Goal: Book appointment/travel/reservation

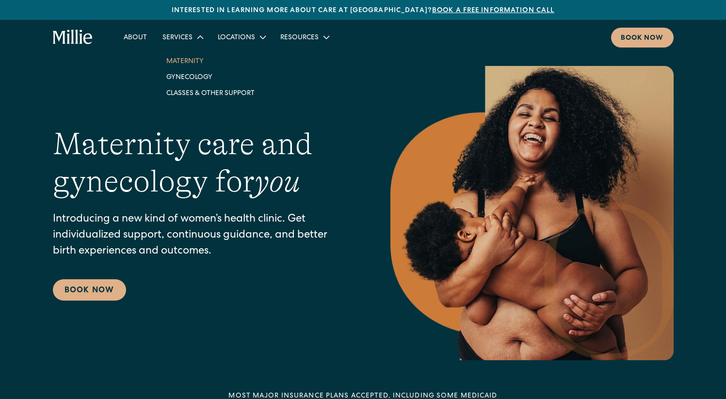
click at [184, 64] on link "Maternity" at bounding box center [211, 61] width 104 height 16
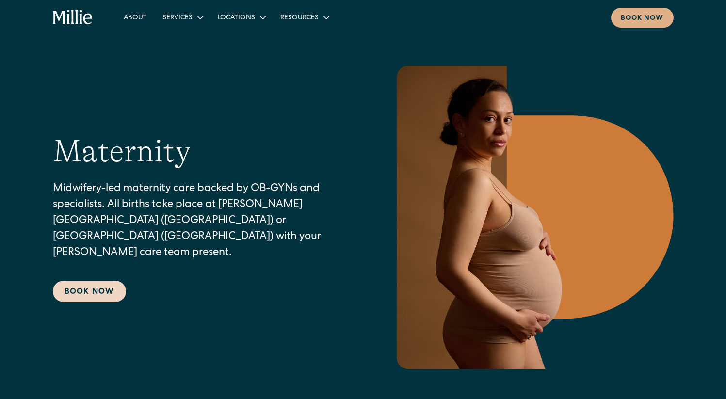
click at [95, 289] on link "Book Now" at bounding box center [89, 291] width 73 height 21
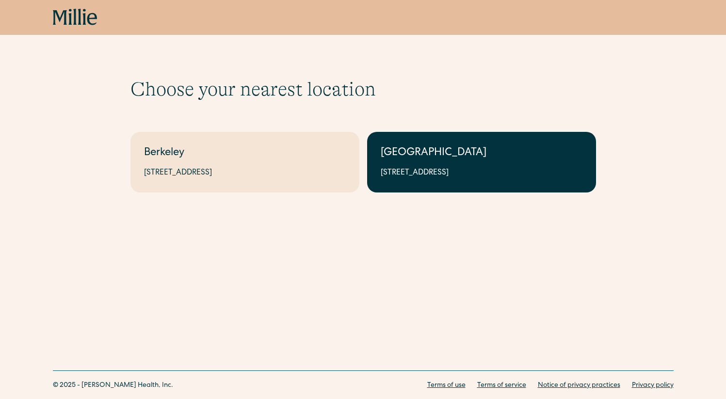
click at [402, 173] on div "1471 Saratoga Ave, Suite 101, San Jose, CA 95129" at bounding box center [482, 173] width 202 height 12
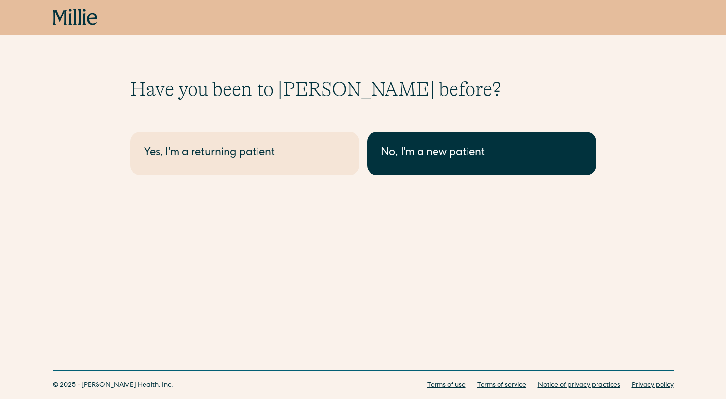
click at [417, 160] on div "No, I'm a new patient" at bounding box center [482, 154] width 202 height 16
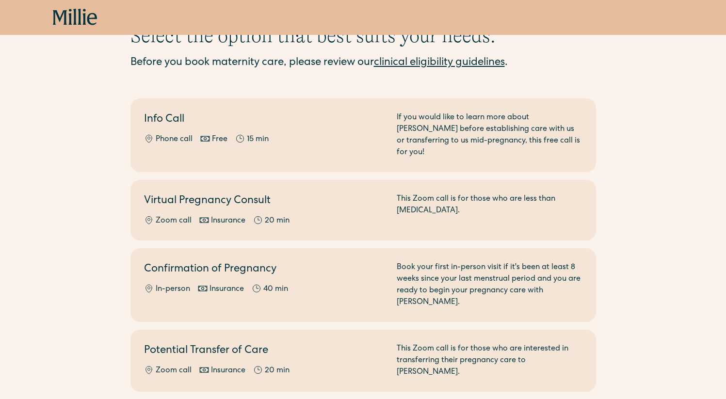
scroll to position [55, 0]
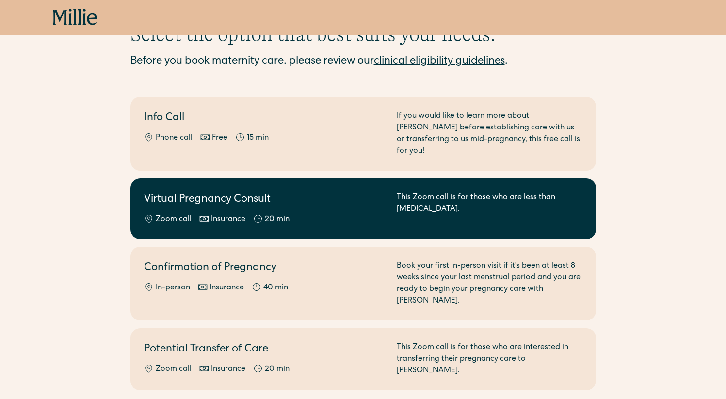
click at [344, 192] on h2 "Virtual Pregnancy Consult" at bounding box center [264, 200] width 241 height 16
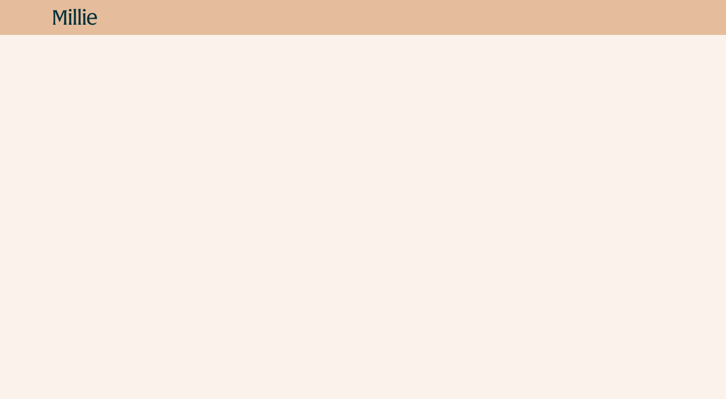
scroll to position [224, 0]
drag, startPoint x: 724, startPoint y: 214, endPoint x: 713, endPoint y: 297, distance: 83.3
click at [713, 297] on div "Schedule your appointment Start here if you are less than [MEDICAL_DATA]. Meet …" at bounding box center [363, 142] width 726 height 579
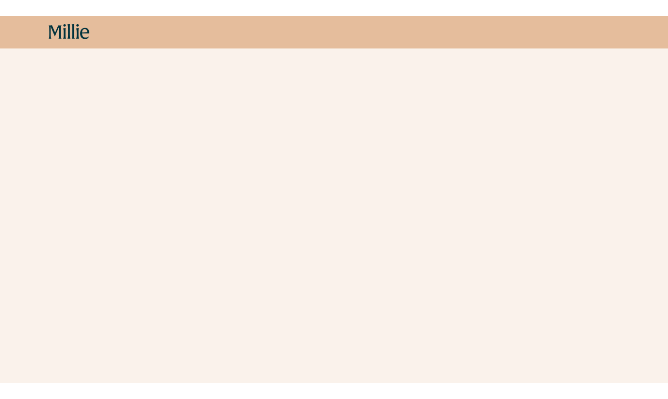
scroll to position [272, 0]
